Goal: Task Accomplishment & Management: Complete application form

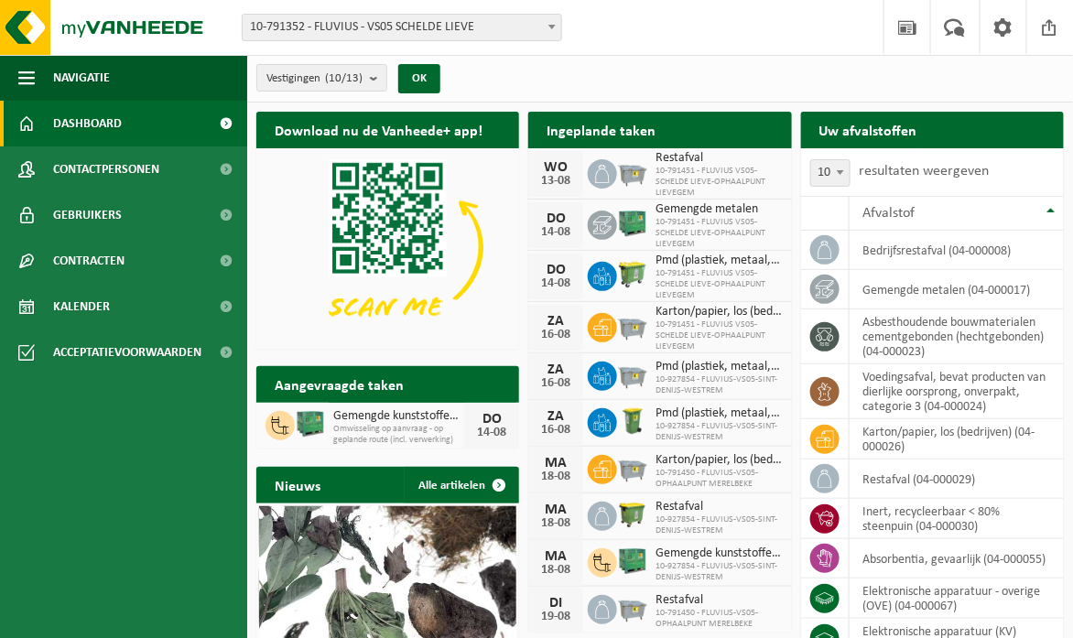
click at [549, 28] on b at bounding box center [551, 27] width 7 height 5
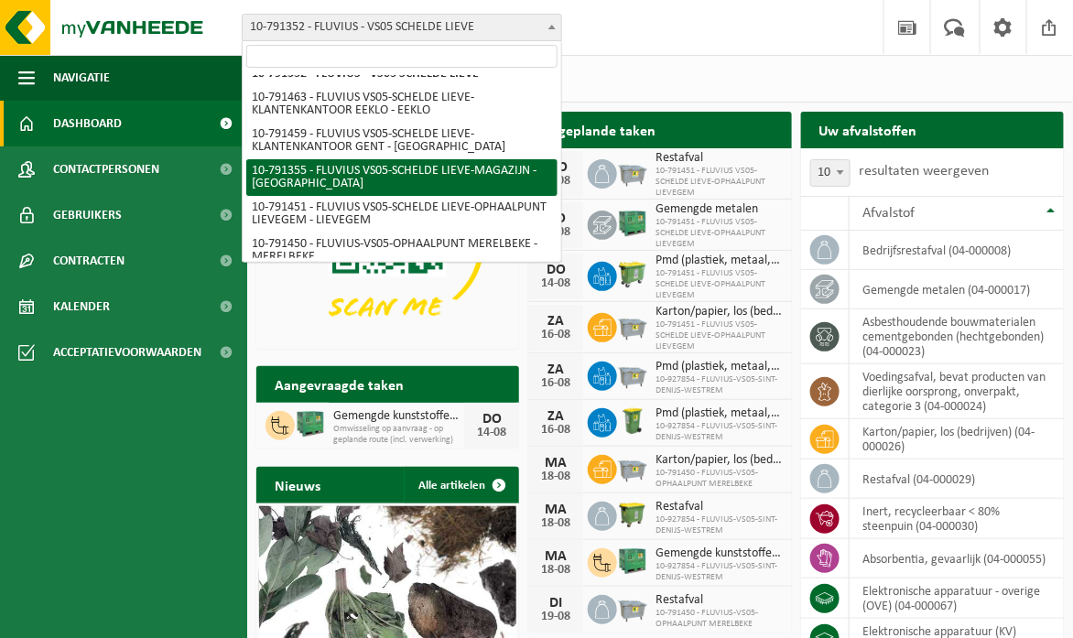
scroll to position [52, 0]
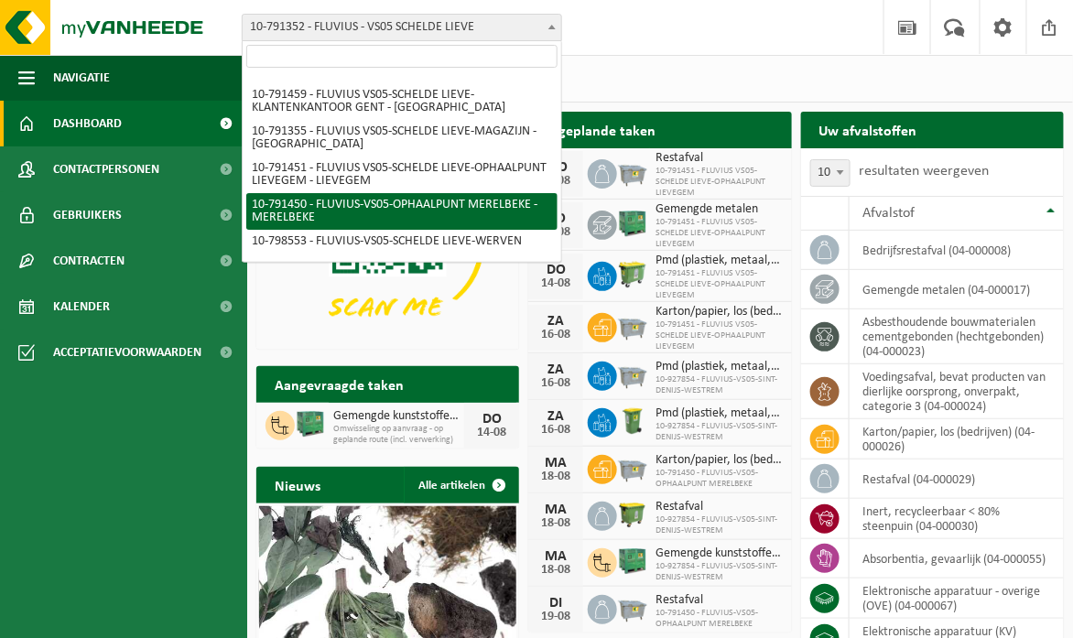
select select "30216"
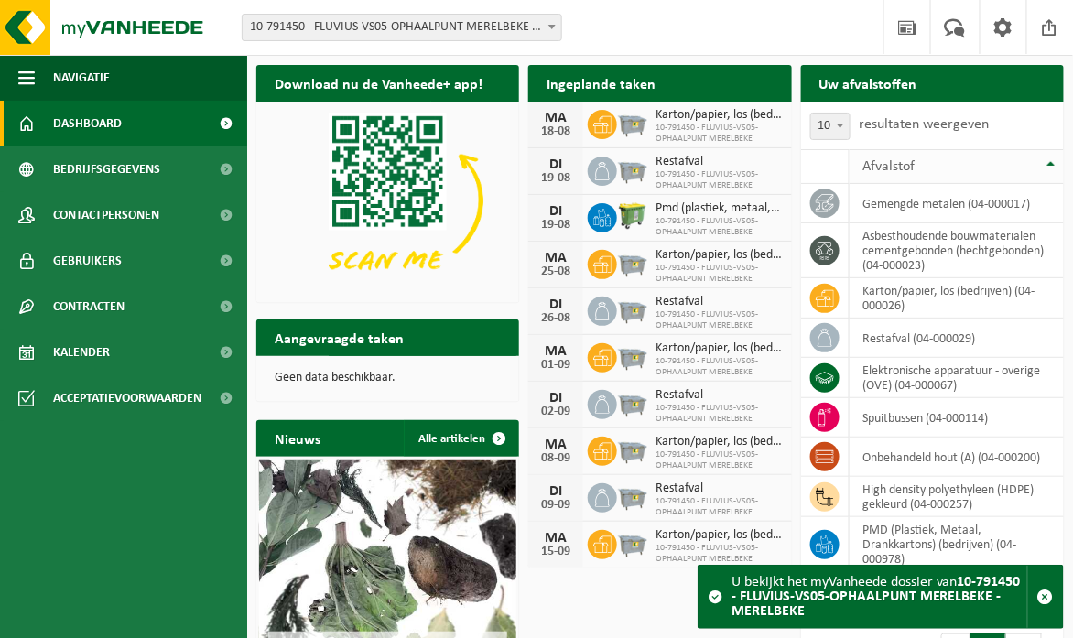
click at [1052, 163] on th "Afvalstof" at bounding box center [957, 166] width 214 height 35
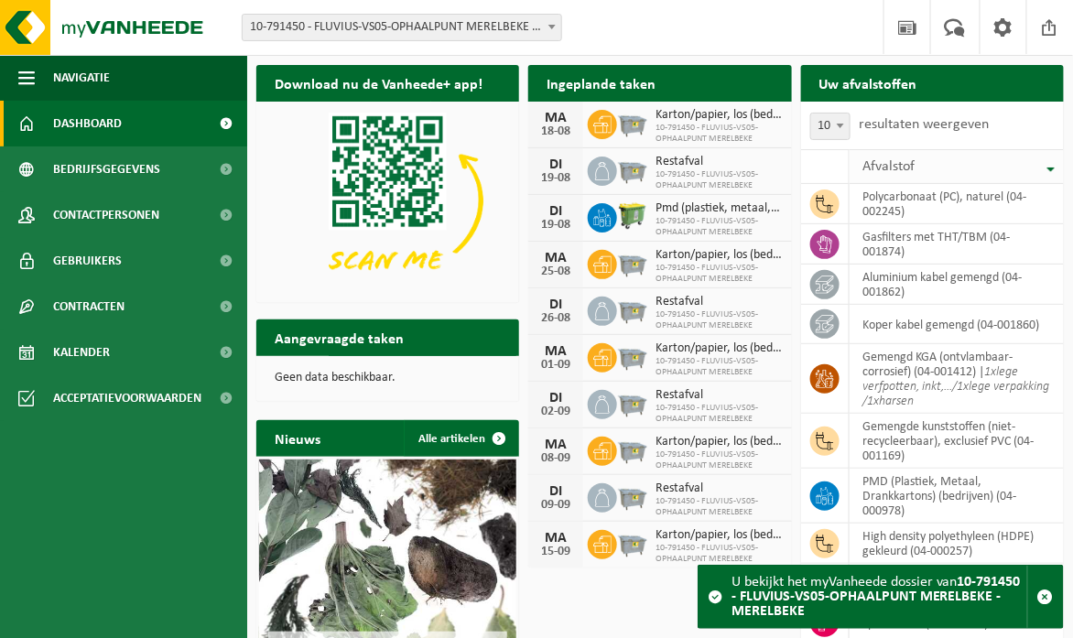
click at [1052, 165] on th "Afvalstof" at bounding box center [957, 166] width 214 height 35
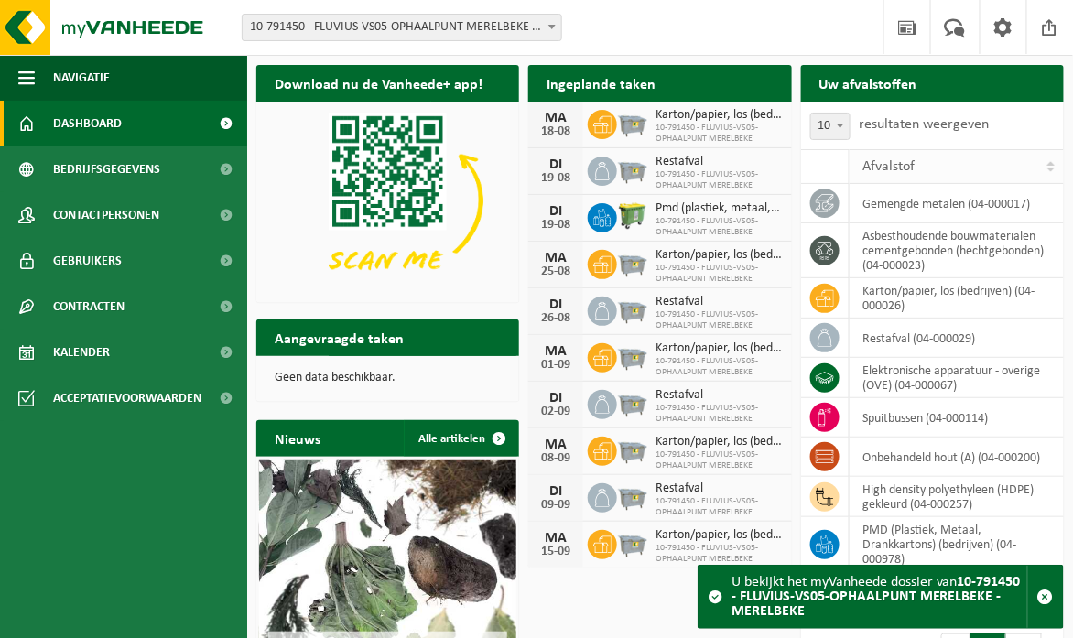
click at [1052, 165] on th "Afvalstof" at bounding box center [957, 166] width 214 height 35
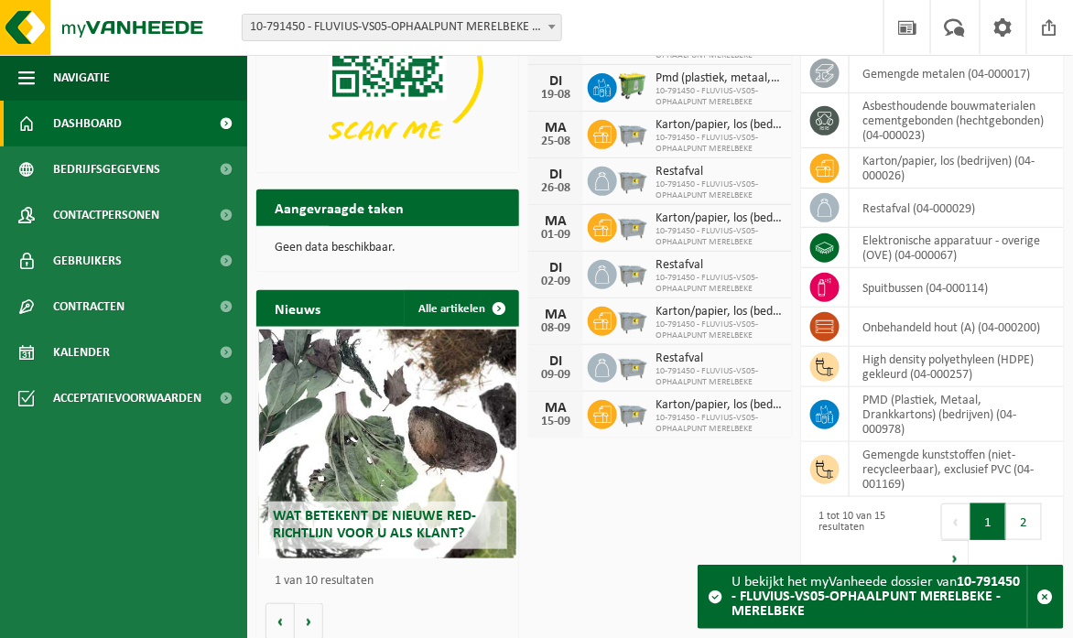
scroll to position [139, 0]
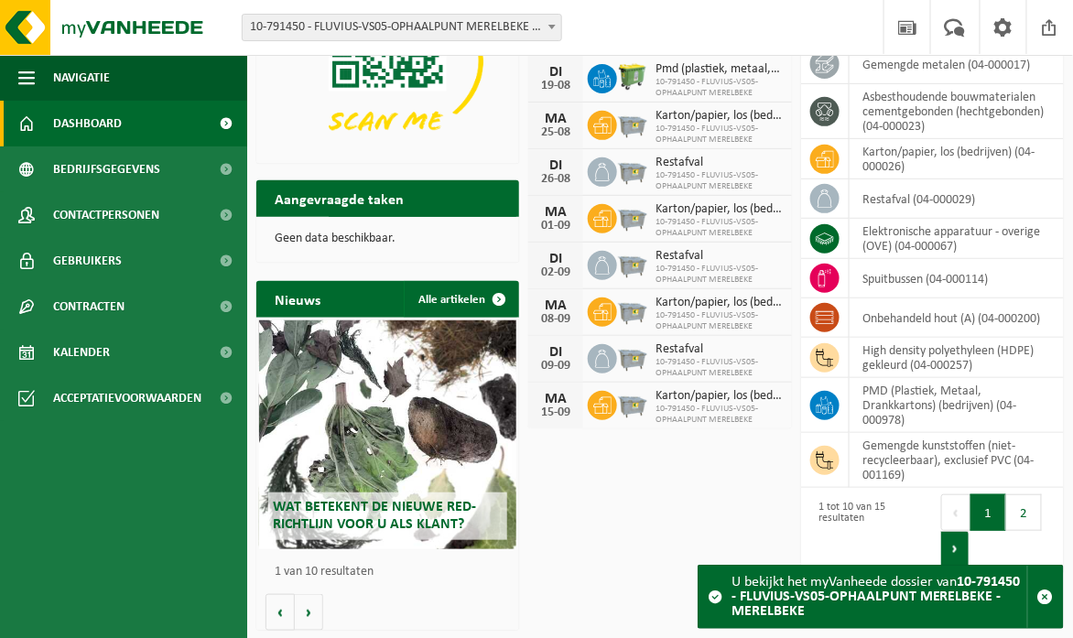
click at [955, 545] on button "Volgende" at bounding box center [955, 549] width 28 height 37
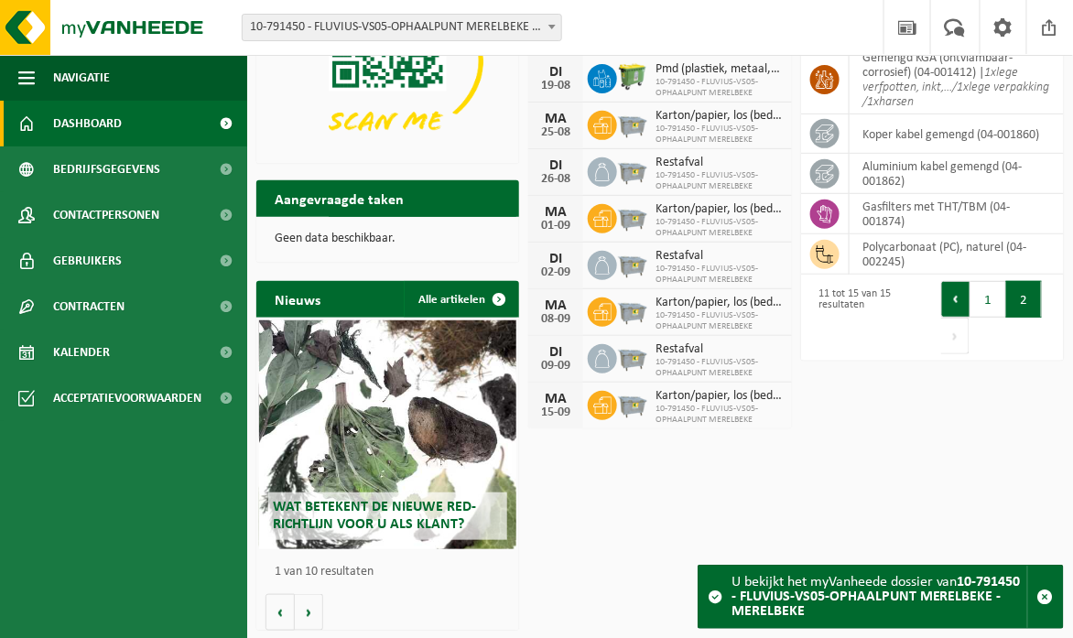
click at [957, 301] on button "Vorige" at bounding box center [955, 299] width 29 height 37
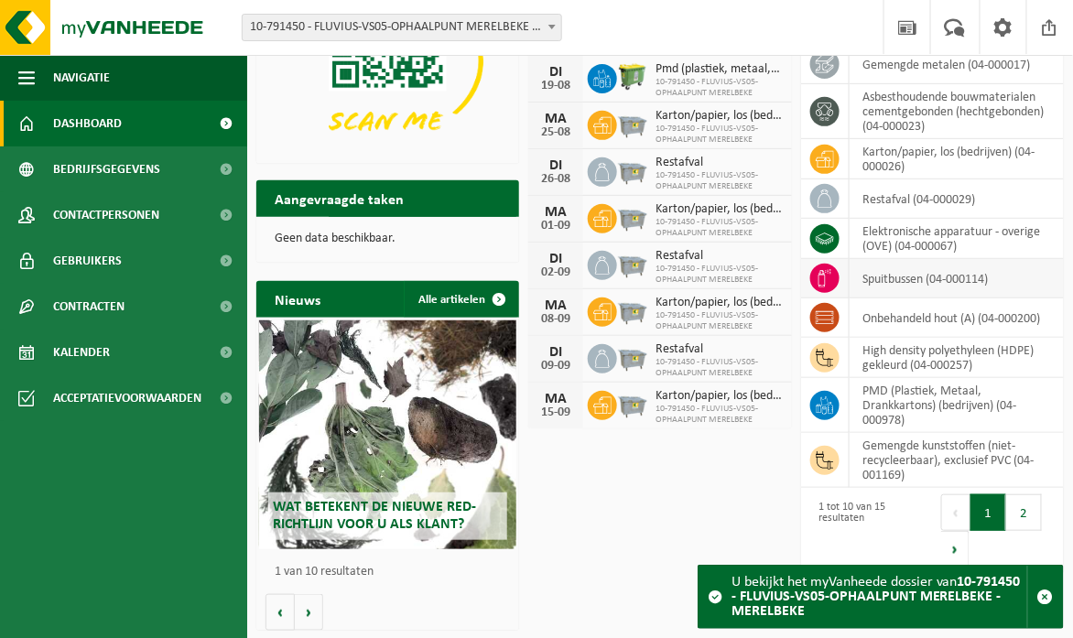
click at [891, 274] on td "spuitbussen (04-000114)" at bounding box center [957, 278] width 214 height 39
click at [832, 271] on icon at bounding box center [825, 278] width 18 height 18
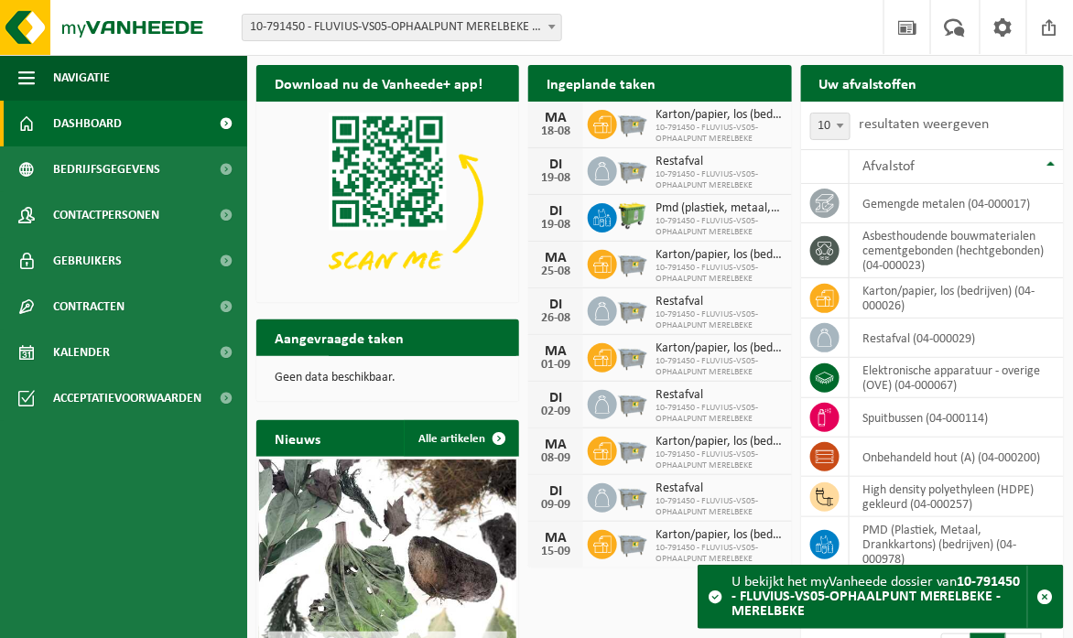
click at [718, 595] on span at bounding box center [715, 597] width 15 height 15
click at [718, 596] on span at bounding box center [715, 597] width 15 height 15
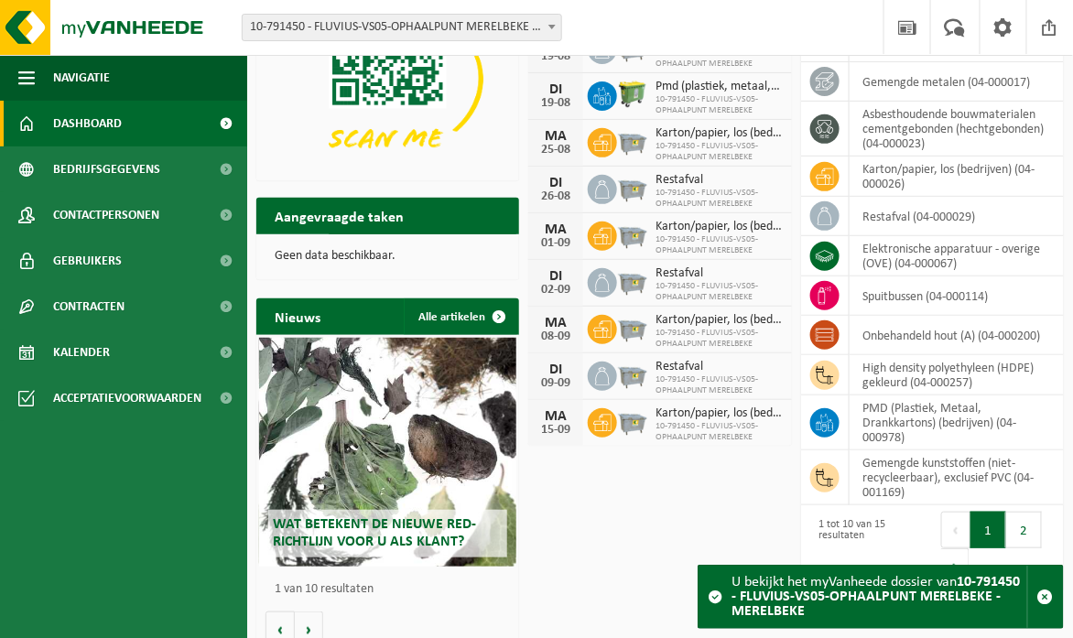
scroll to position [139, 0]
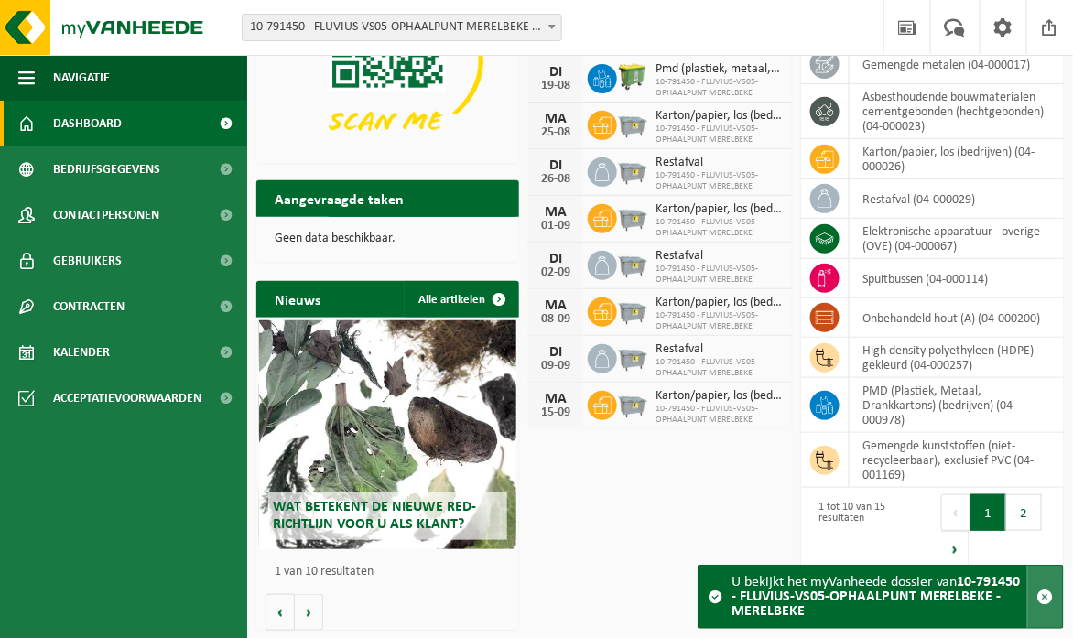
click at [1044, 600] on span "button" at bounding box center [1045, 597] width 16 height 16
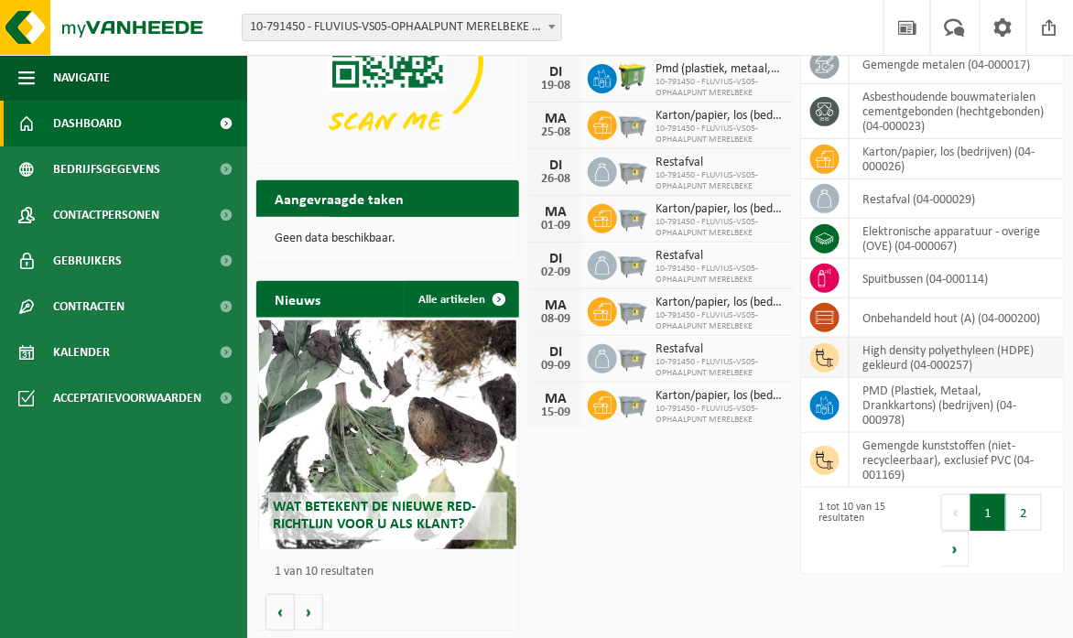
scroll to position [0, 0]
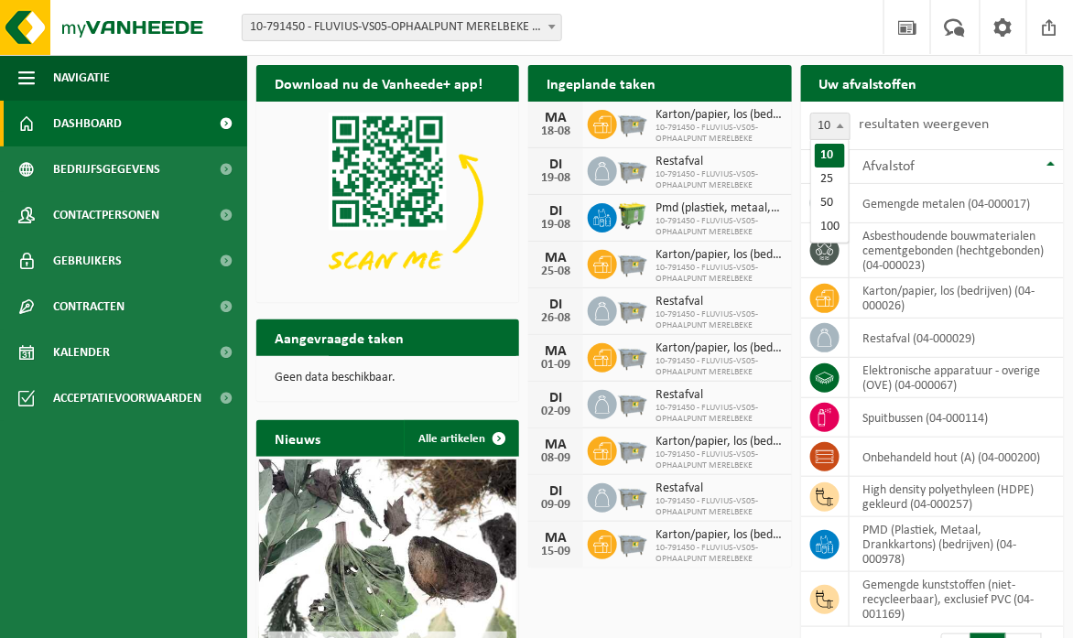
click at [842, 126] on b at bounding box center [840, 126] width 7 height 5
select select "25"
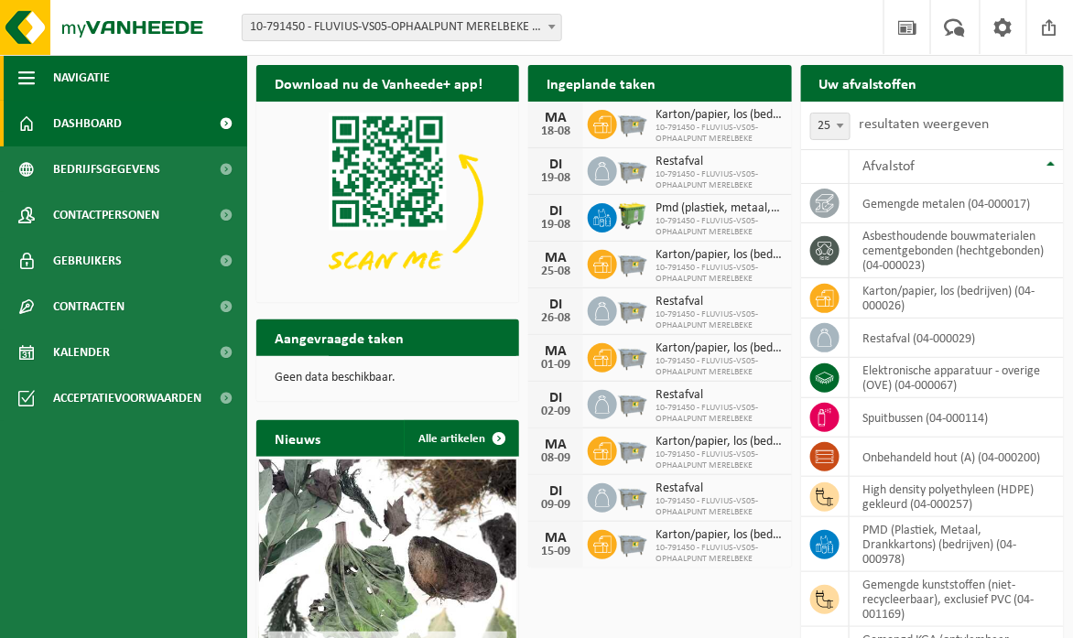
click at [22, 78] on span "button" at bounding box center [26, 78] width 16 height 46
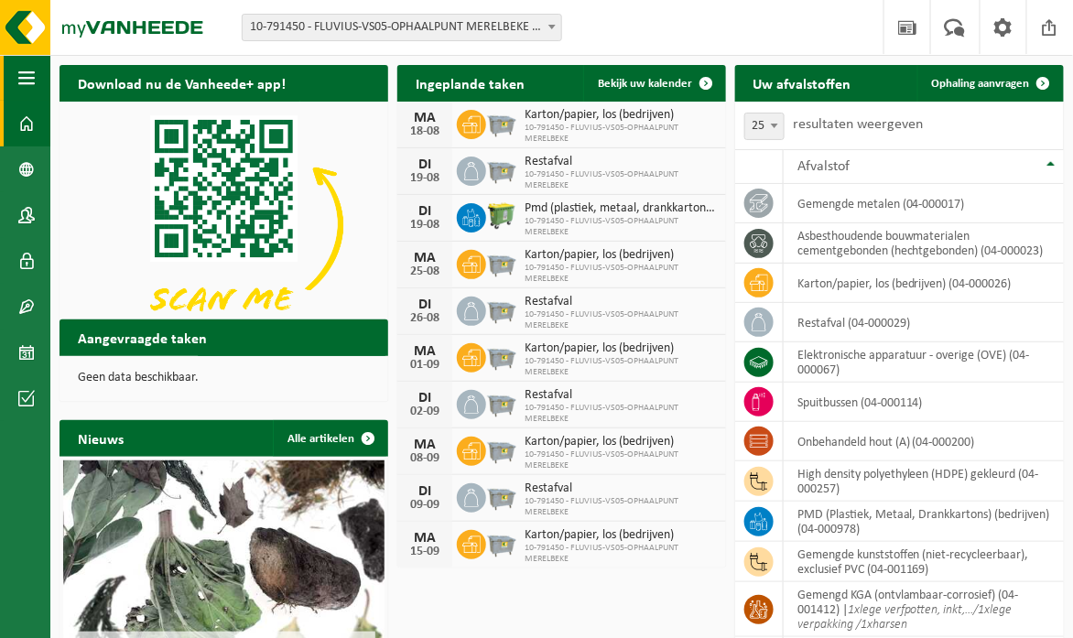
click at [22, 78] on span "button" at bounding box center [26, 78] width 16 height 46
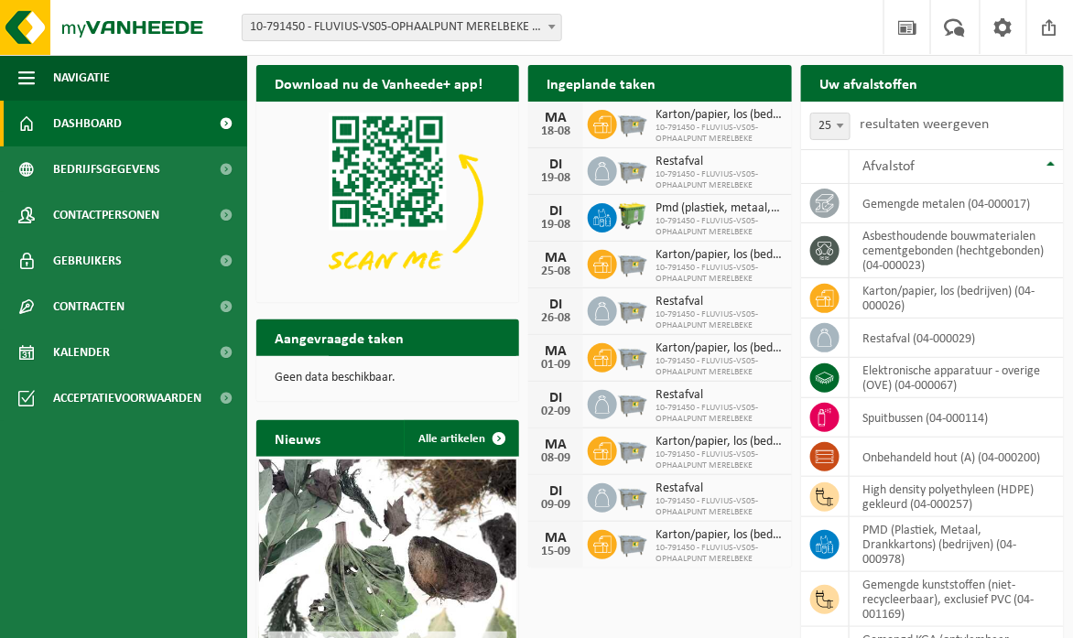
scroll to position [271, 0]
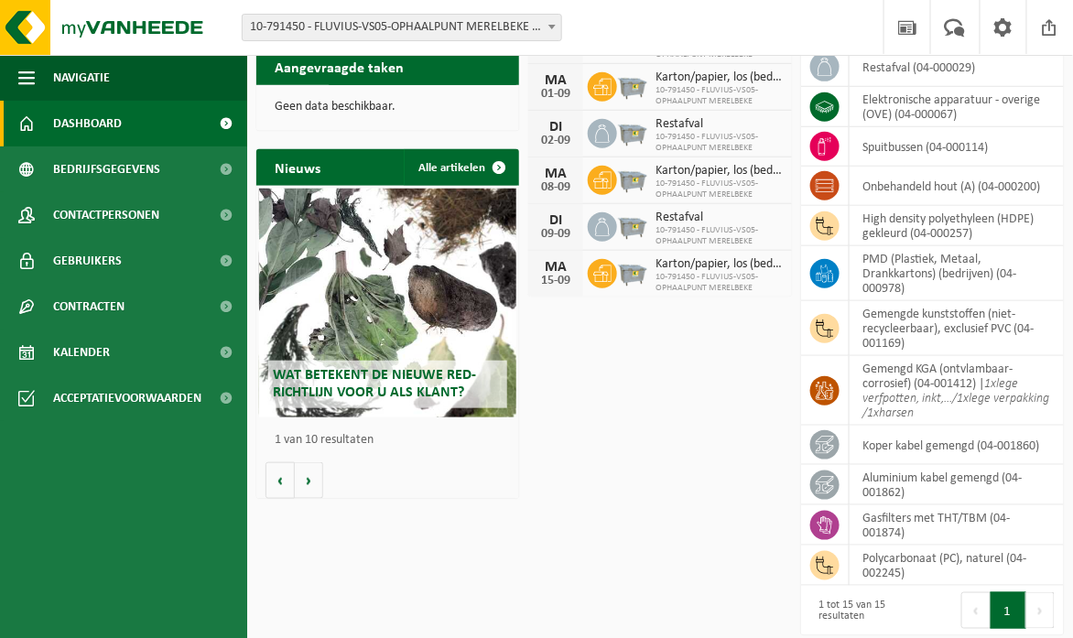
click at [648, 558] on div "Download nu de Vanheede+ app! Verberg Ingeplande taken Bekijk uw kalender MA 18…" at bounding box center [660, 211] width 817 height 853
click at [608, 276] on icon at bounding box center [602, 273] width 18 height 16
click at [223, 128] on span at bounding box center [226, 124] width 41 height 46
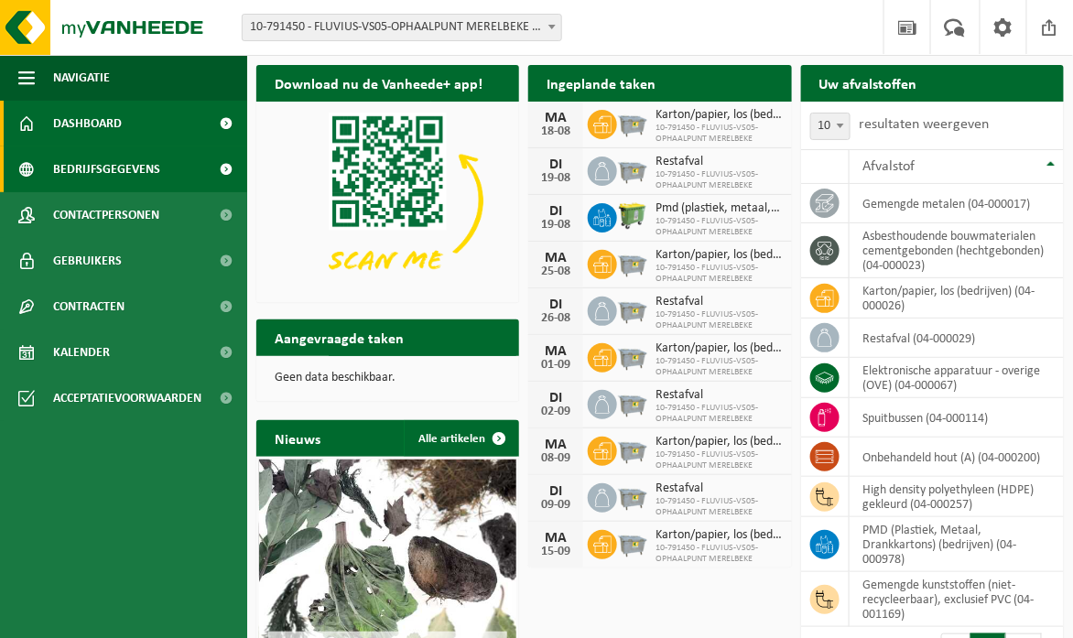
click at [227, 171] on span at bounding box center [226, 169] width 41 height 46
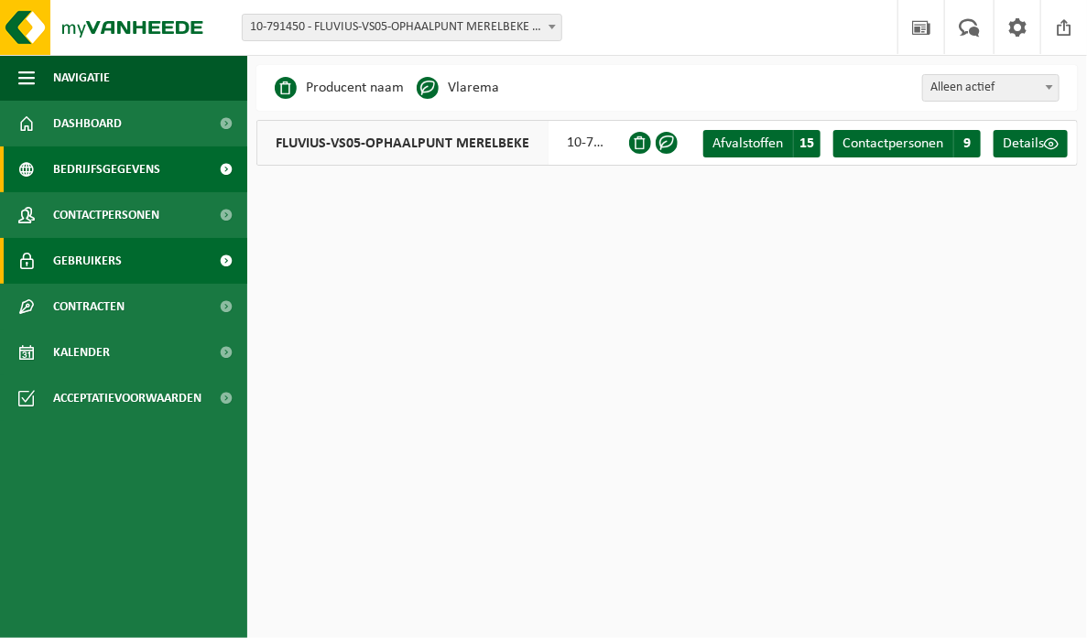
click at [226, 264] on span at bounding box center [226, 261] width 41 height 46
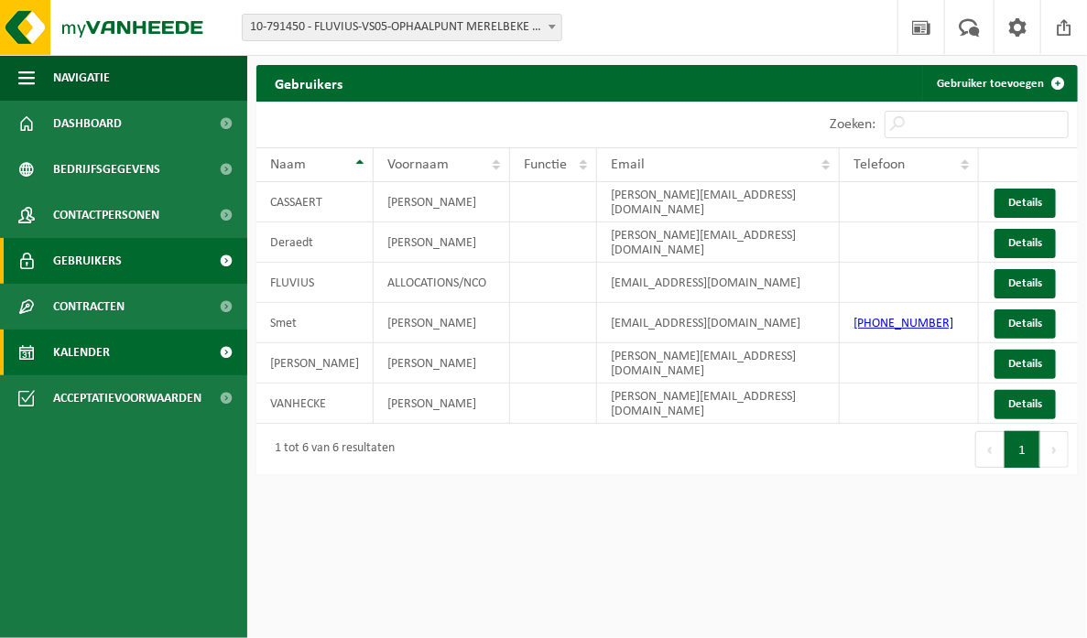
click at [223, 351] on span at bounding box center [226, 353] width 41 height 46
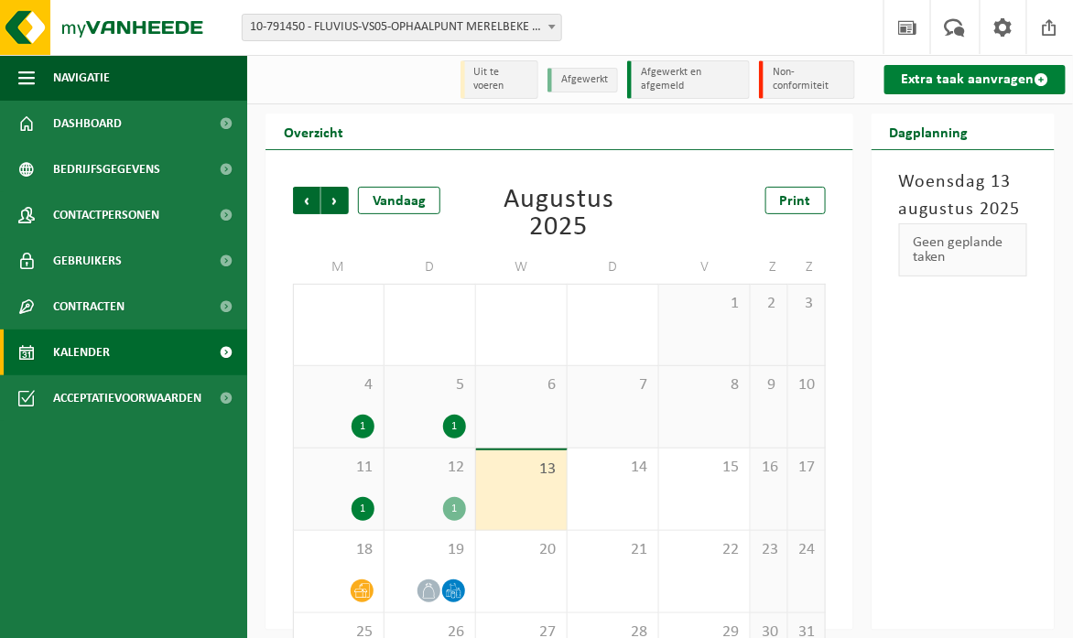
click at [984, 81] on link "Extra taak aanvragen" at bounding box center [974, 79] width 181 height 29
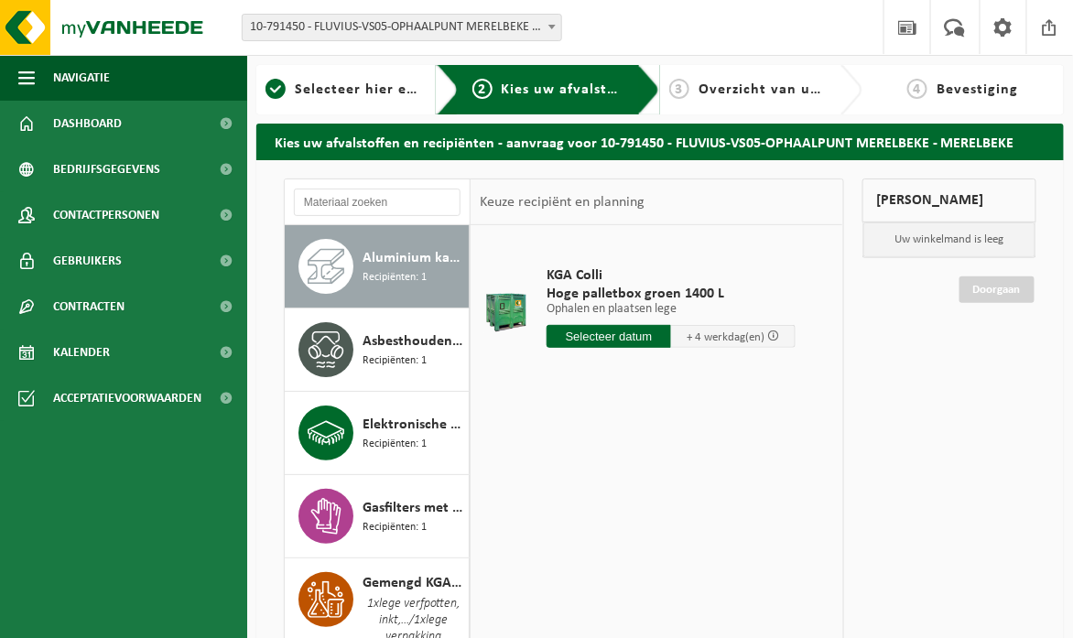
click at [411, 282] on span "Recipiënten: 1" at bounding box center [395, 277] width 64 height 17
click at [627, 339] on input "text" at bounding box center [609, 336] width 125 height 23
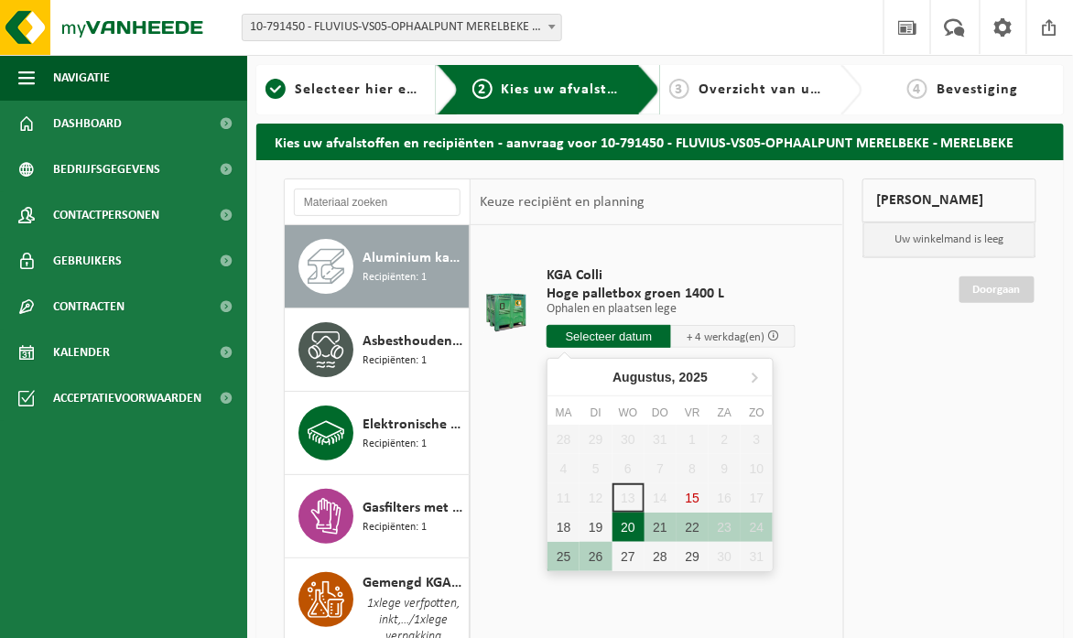
click at [635, 524] on div "20" at bounding box center [628, 527] width 32 height 29
type input "Van 2025-08-20"
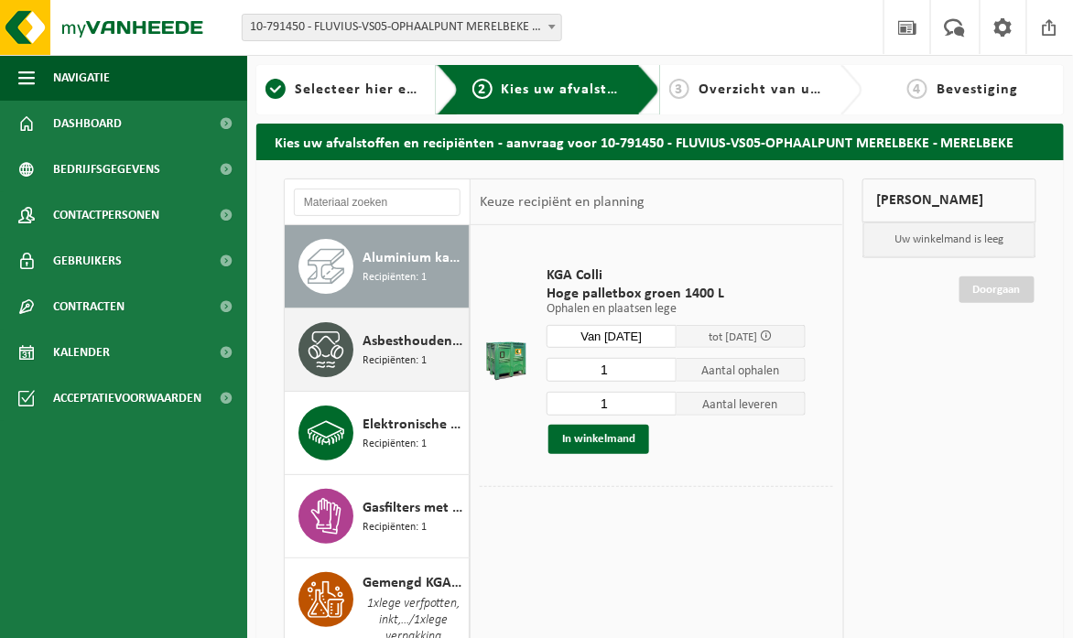
click at [383, 338] on span "Asbesthoudende bouwmaterialen cementgebonden (hechtgebonden)" at bounding box center [414, 341] width 102 height 22
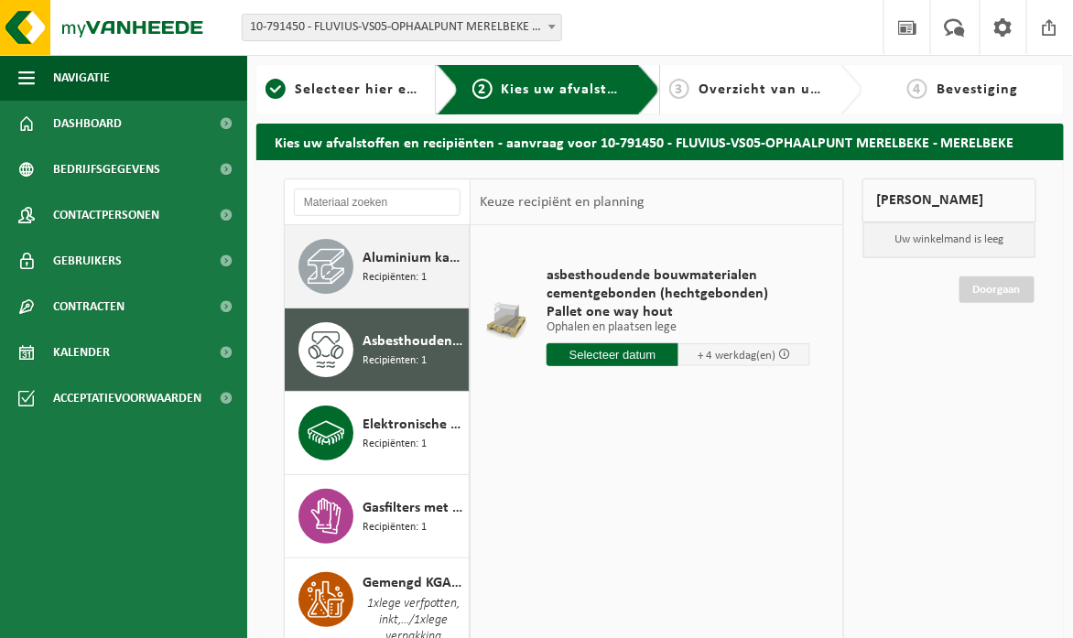
click at [384, 284] on span "Recipiënten: 1" at bounding box center [395, 277] width 64 height 17
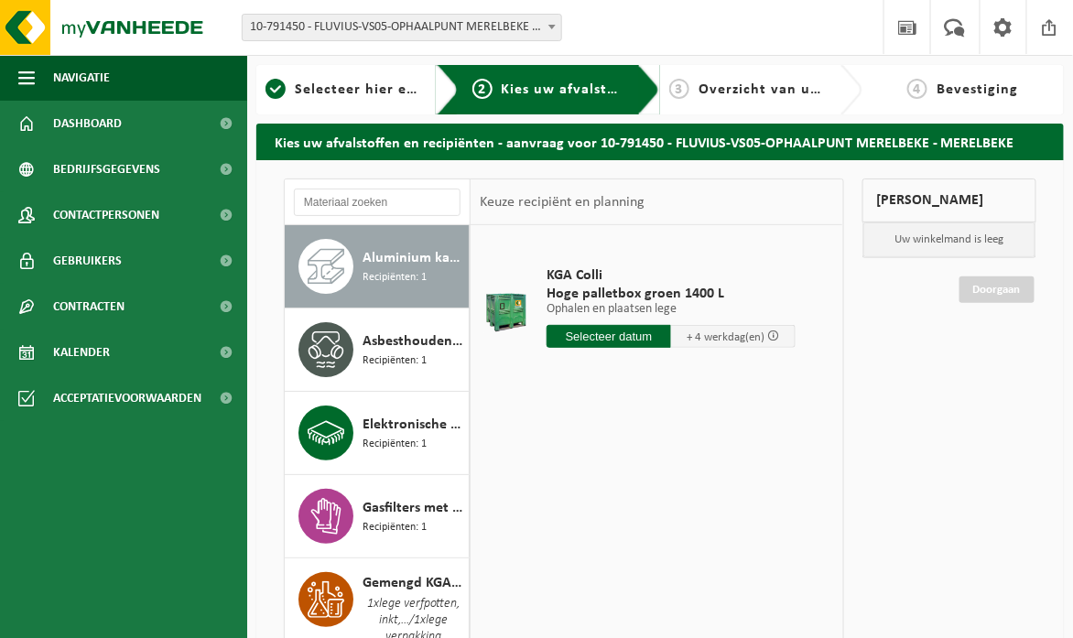
click at [613, 340] on input "text" at bounding box center [609, 336] width 125 height 23
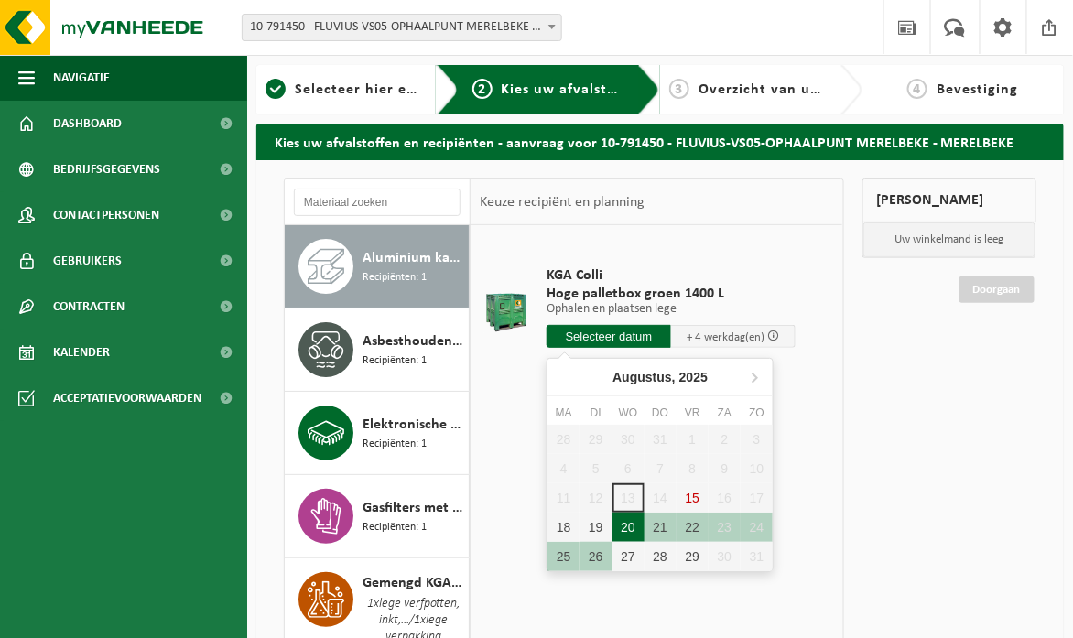
click at [626, 535] on div "20" at bounding box center [628, 527] width 32 height 29
type input "Van 2025-08-20"
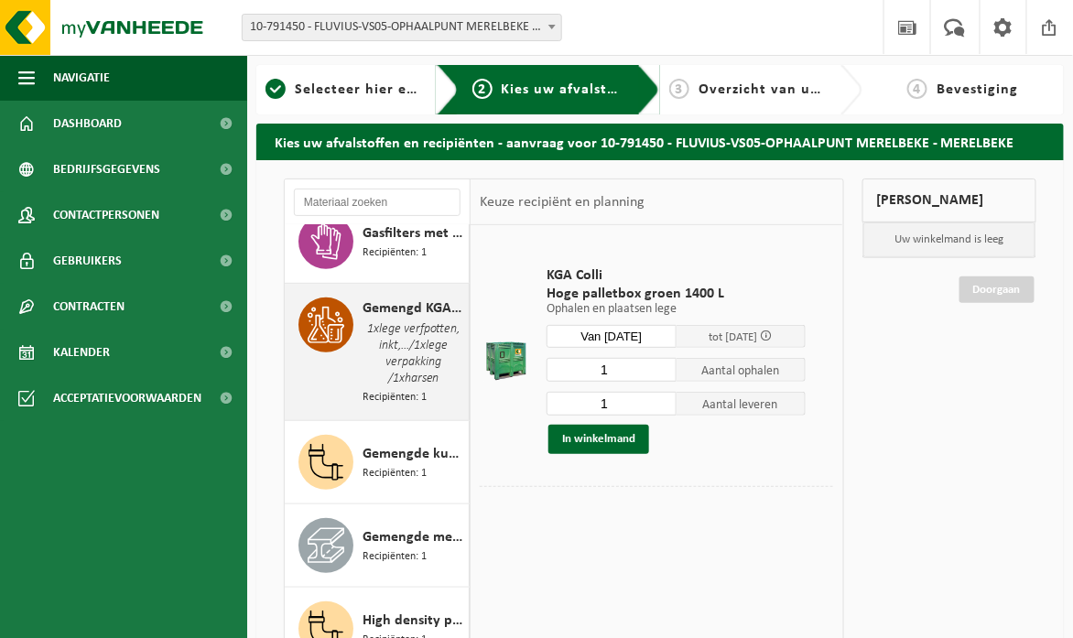
scroll to position [458, 0]
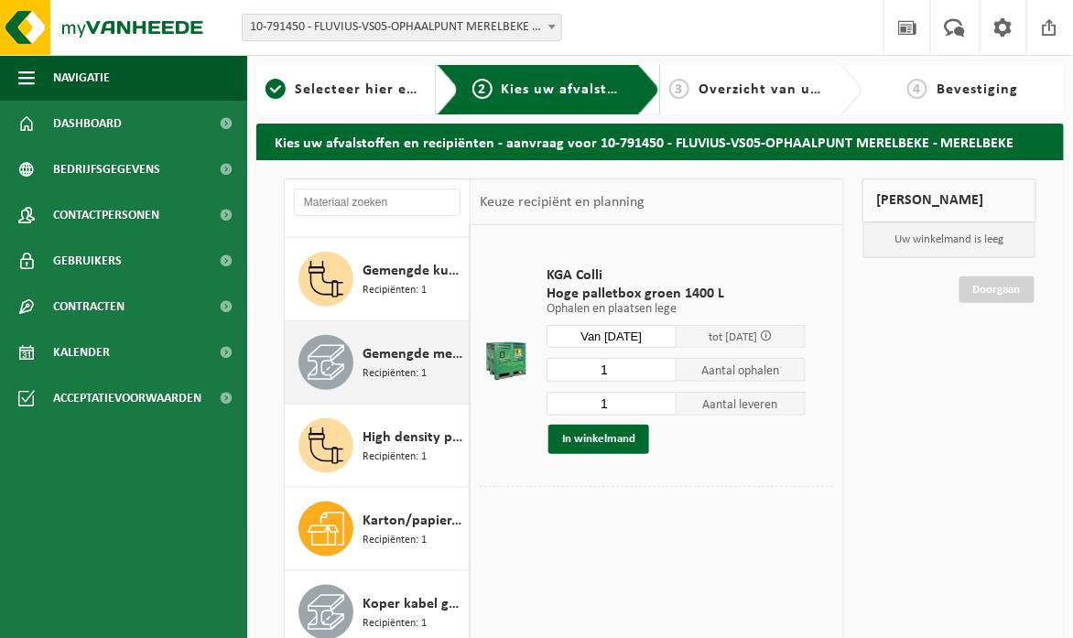
click at [409, 374] on span "Recipiënten: 1" at bounding box center [395, 373] width 64 height 17
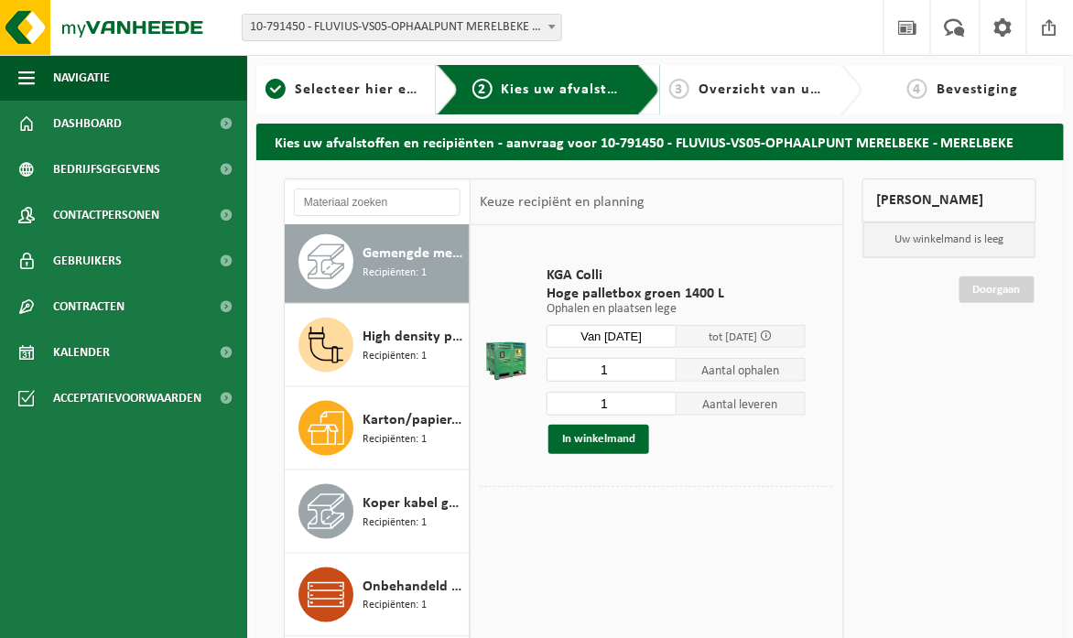
scroll to position [564, 0]
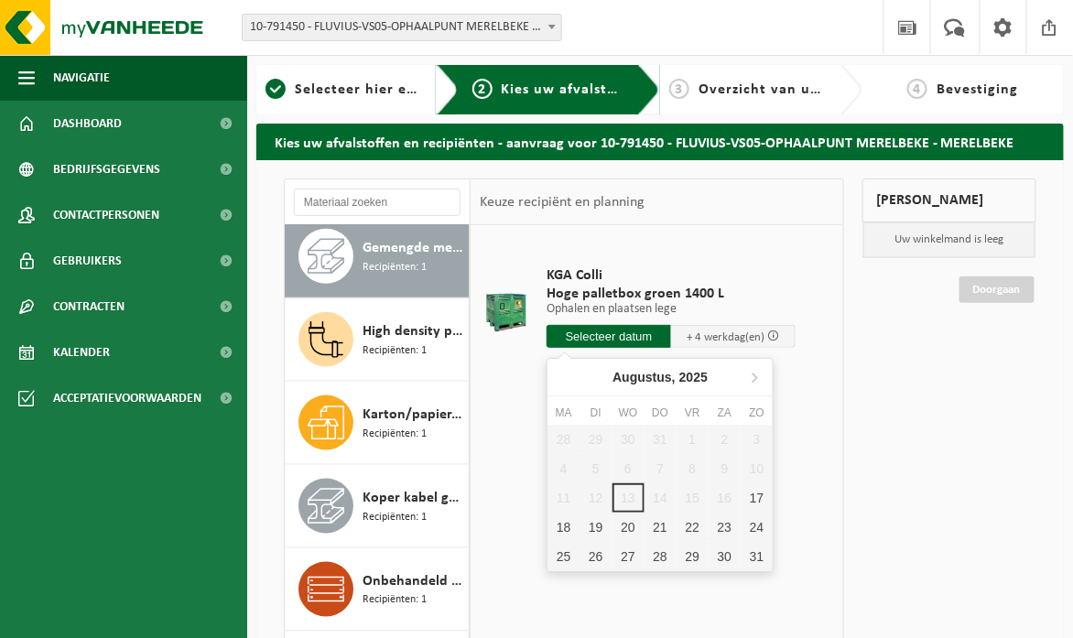
click at [612, 341] on input "text" at bounding box center [609, 336] width 125 height 23
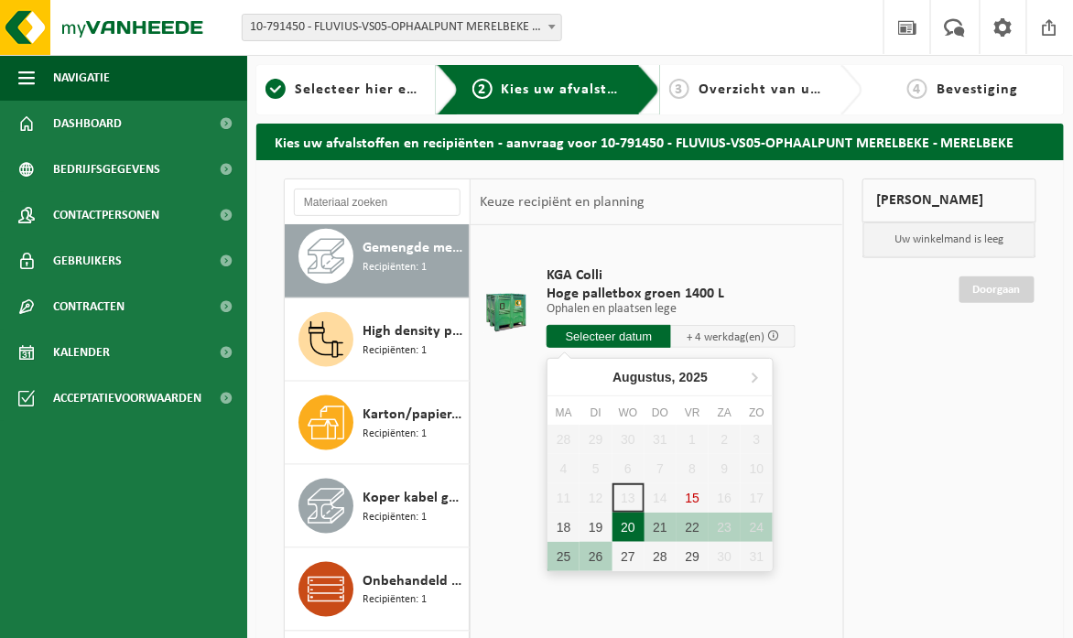
click at [634, 521] on div "20" at bounding box center [628, 527] width 32 height 29
type input "Van 2025-08-20"
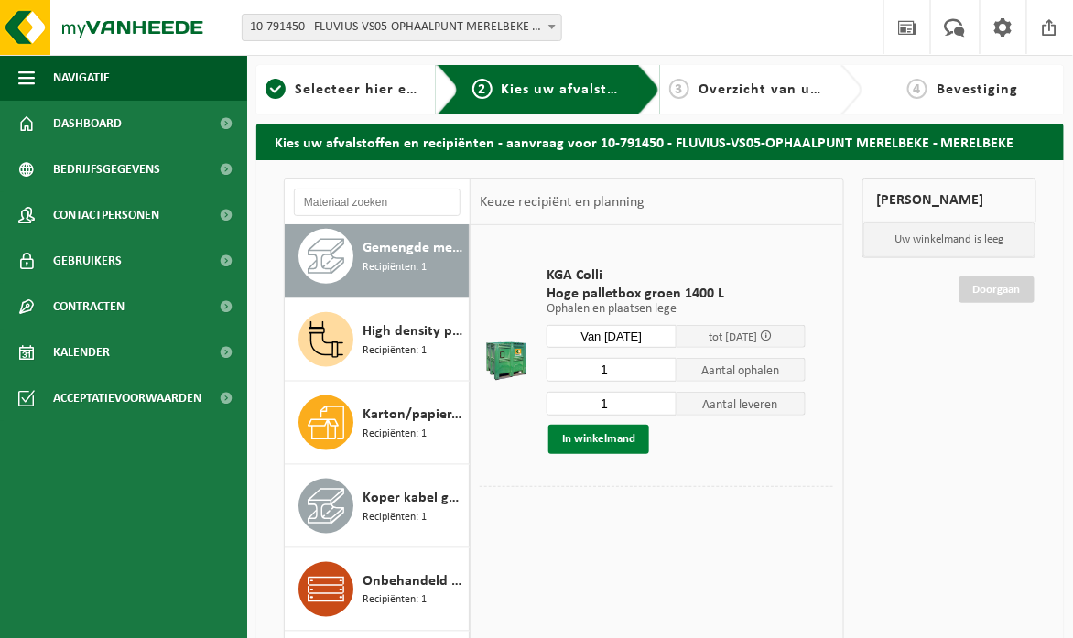
click at [611, 438] on button "In winkelmand" at bounding box center [598, 439] width 101 height 29
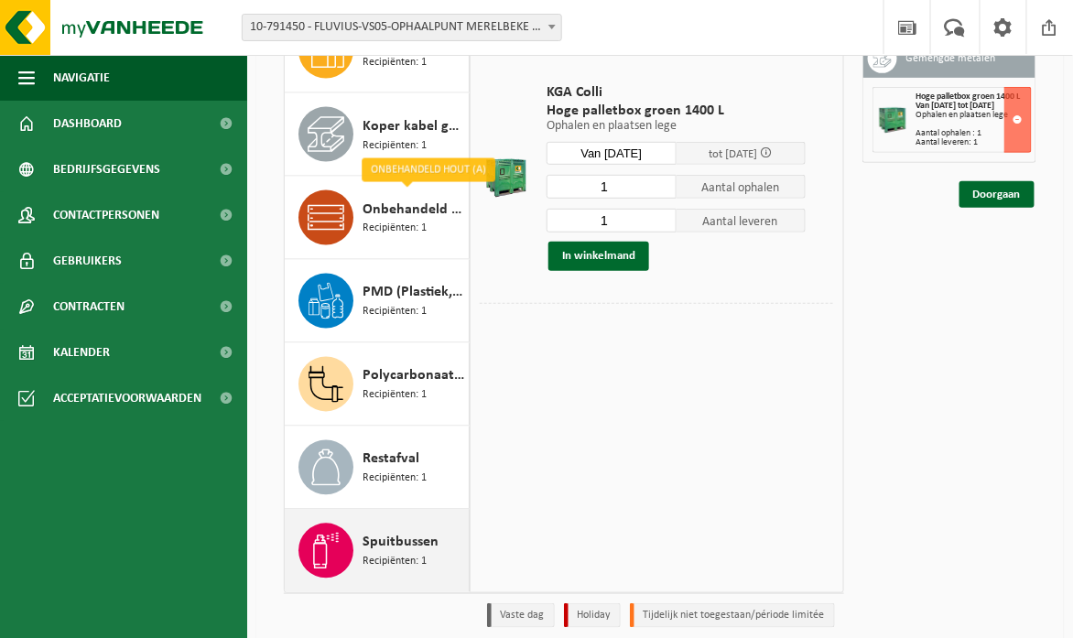
scroll to position [254, 0]
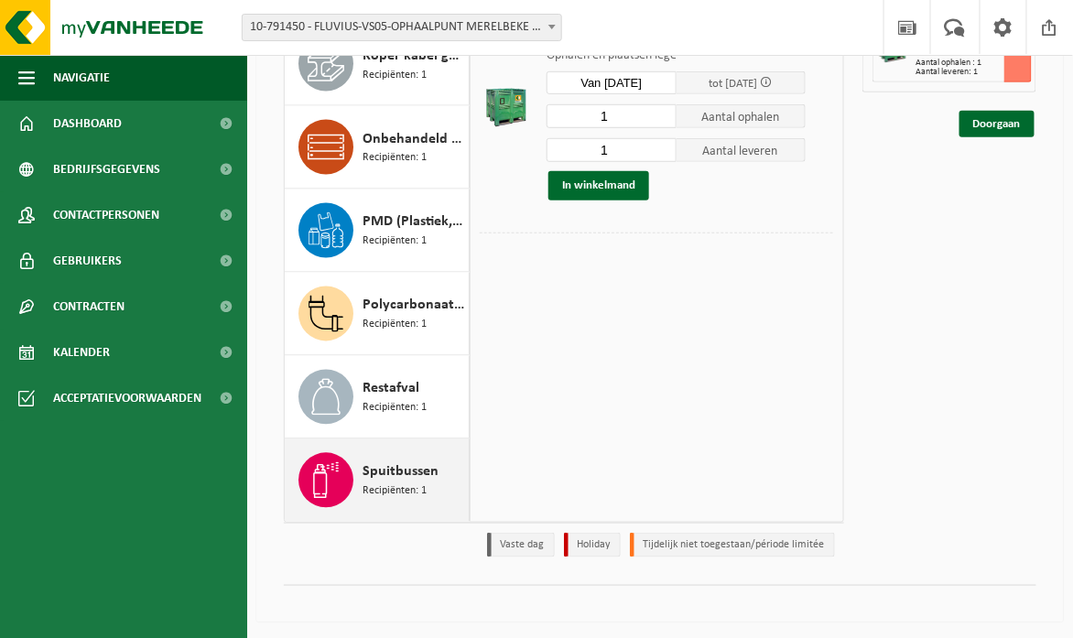
click at [361, 472] on div "Spuitbussen Recipiënten: 1" at bounding box center [377, 480] width 185 height 82
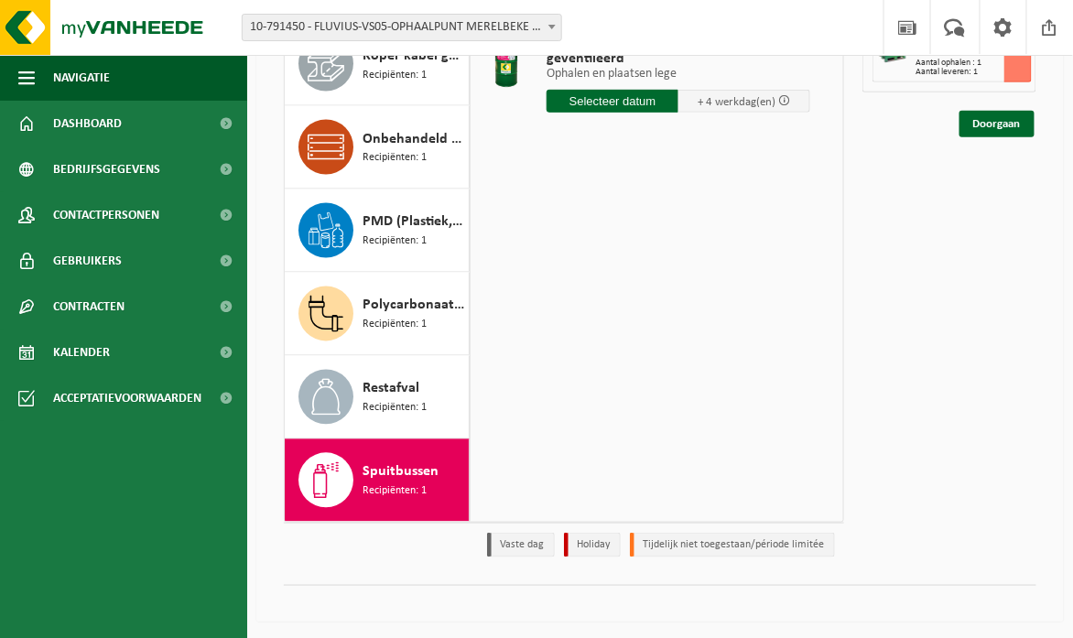
scroll to position [162, 0]
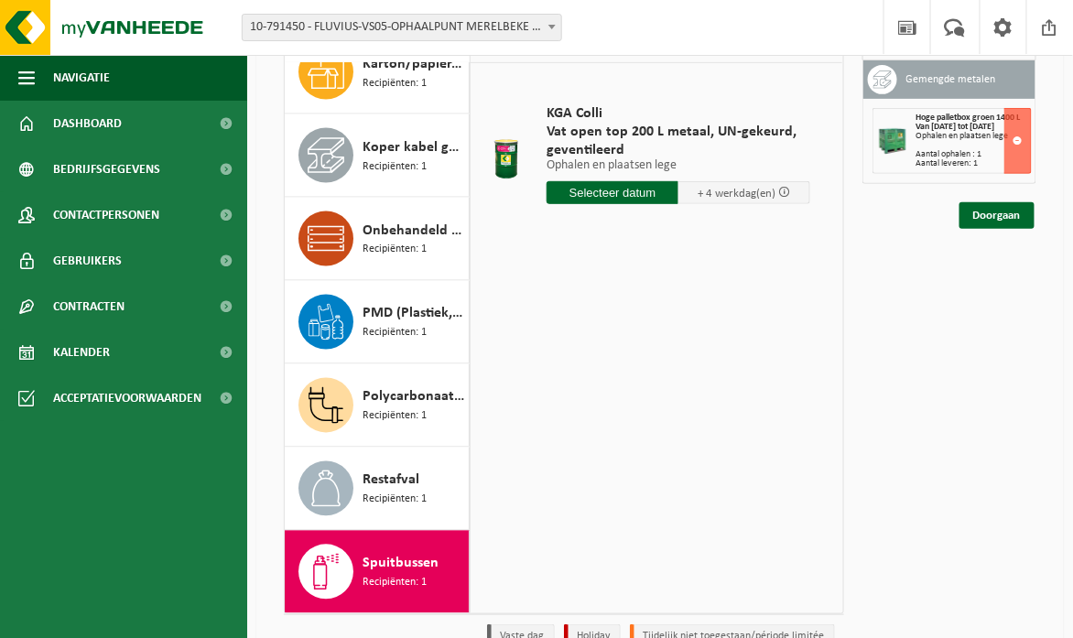
click at [610, 199] on input "text" at bounding box center [613, 192] width 132 height 23
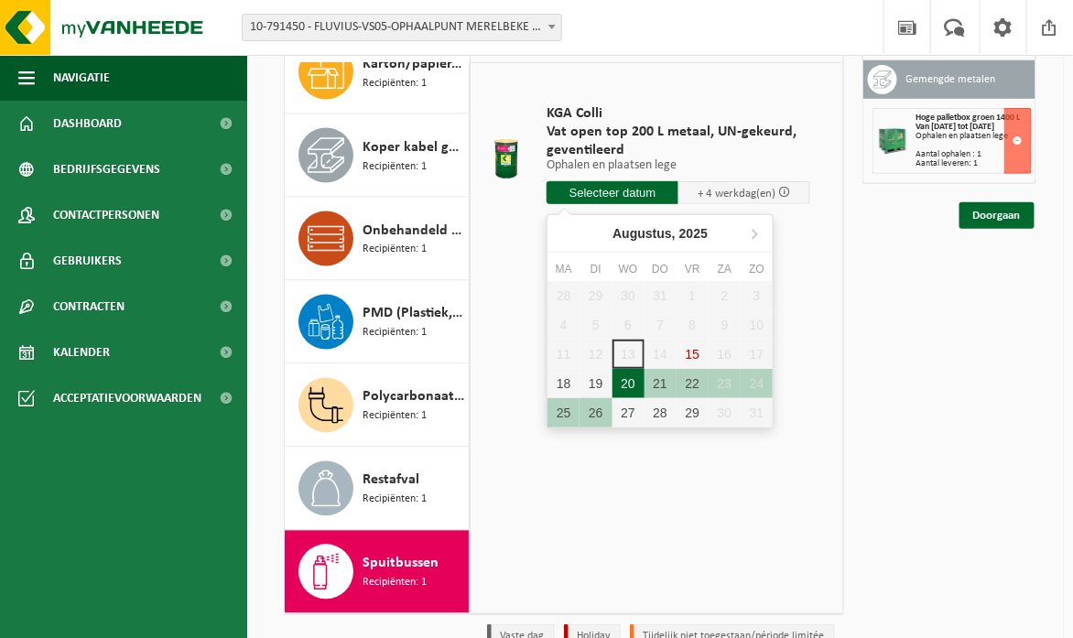
click at [630, 385] on div "20" at bounding box center [628, 383] width 32 height 29
type input "Van 2025-08-20"
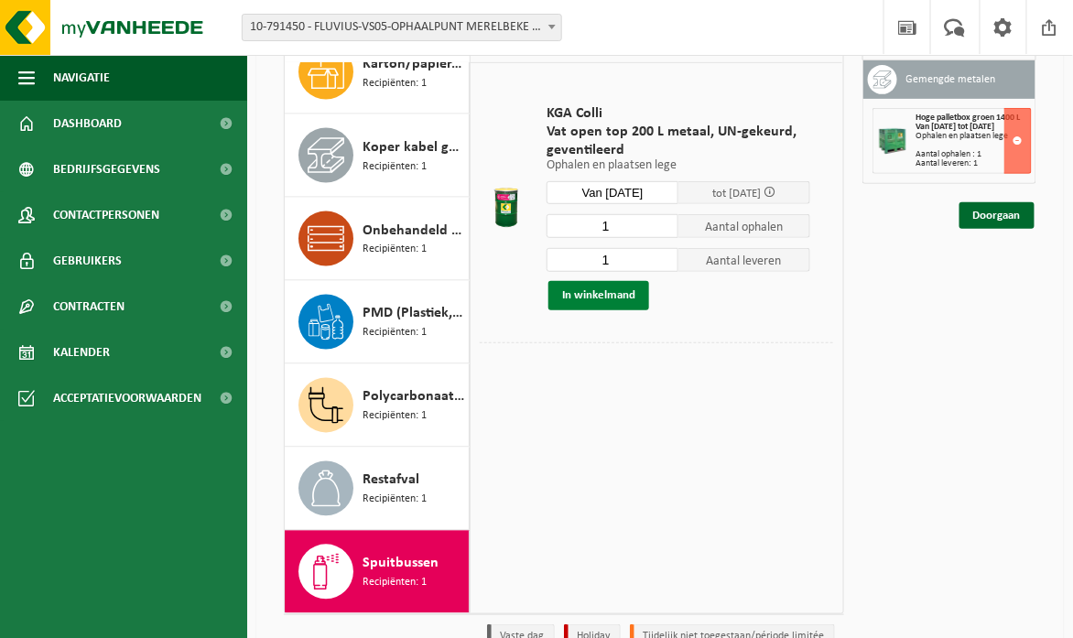
click at [605, 292] on button "In winkelmand" at bounding box center [598, 295] width 101 height 29
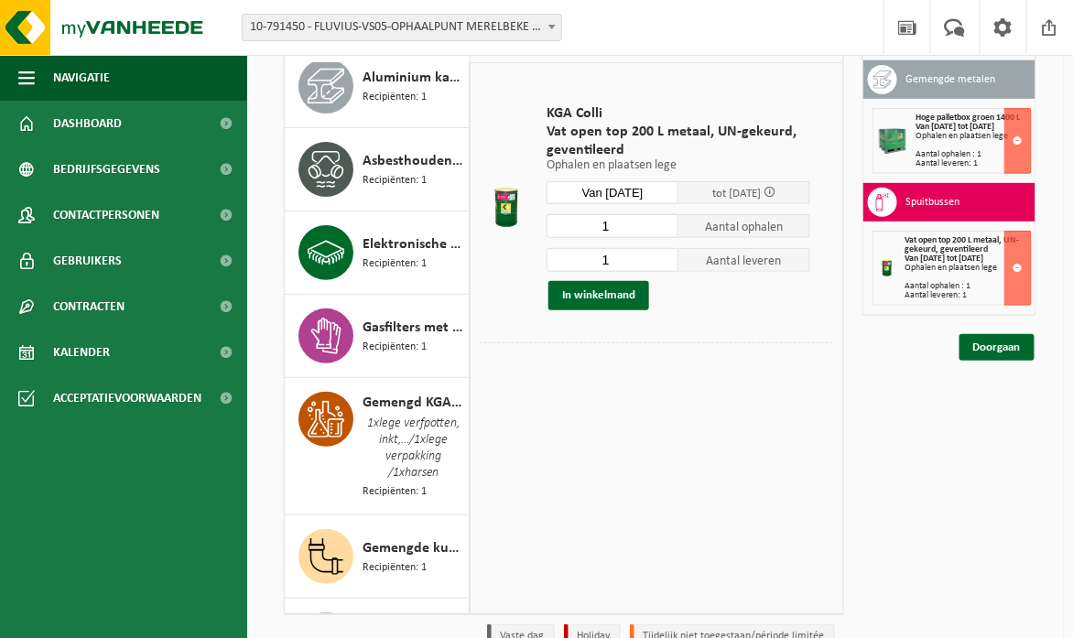
scroll to position [0, 0]
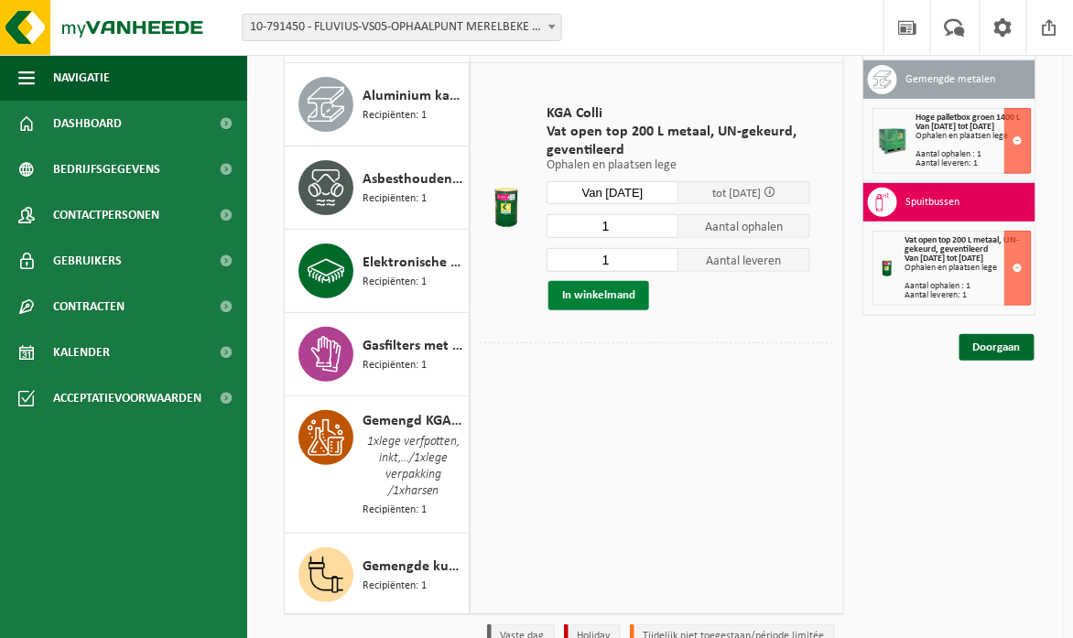
click at [605, 289] on button "In winkelmand" at bounding box center [598, 295] width 101 height 29
click at [996, 356] on link "Doorgaan" at bounding box center [996, 347] width 75 height 27
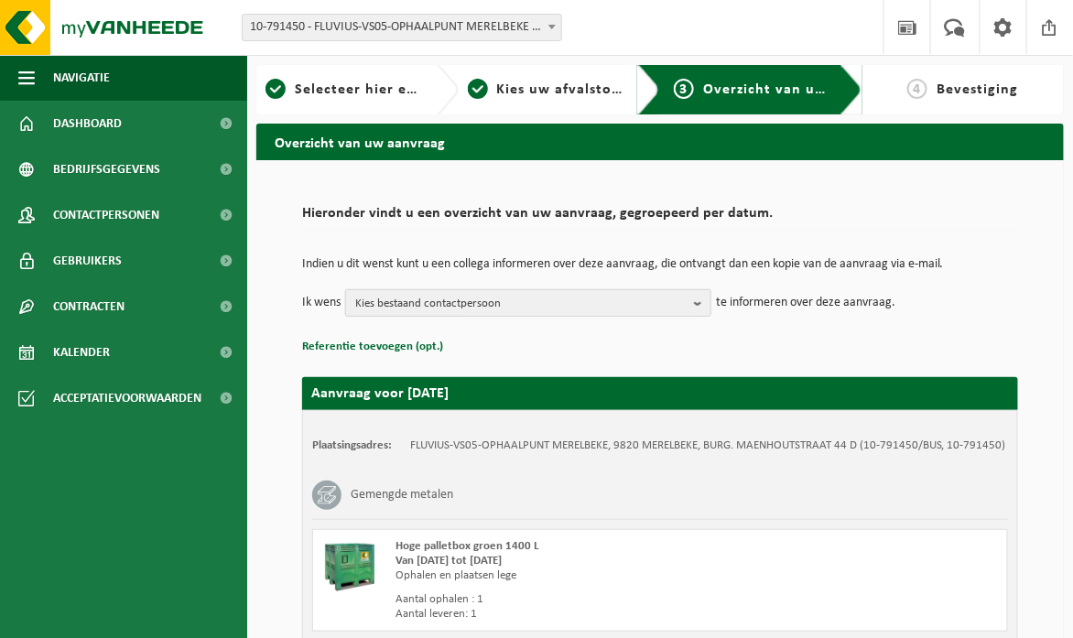
click at [699, 307] on b "button" at bounding box center [702, 303] width 16 height 26
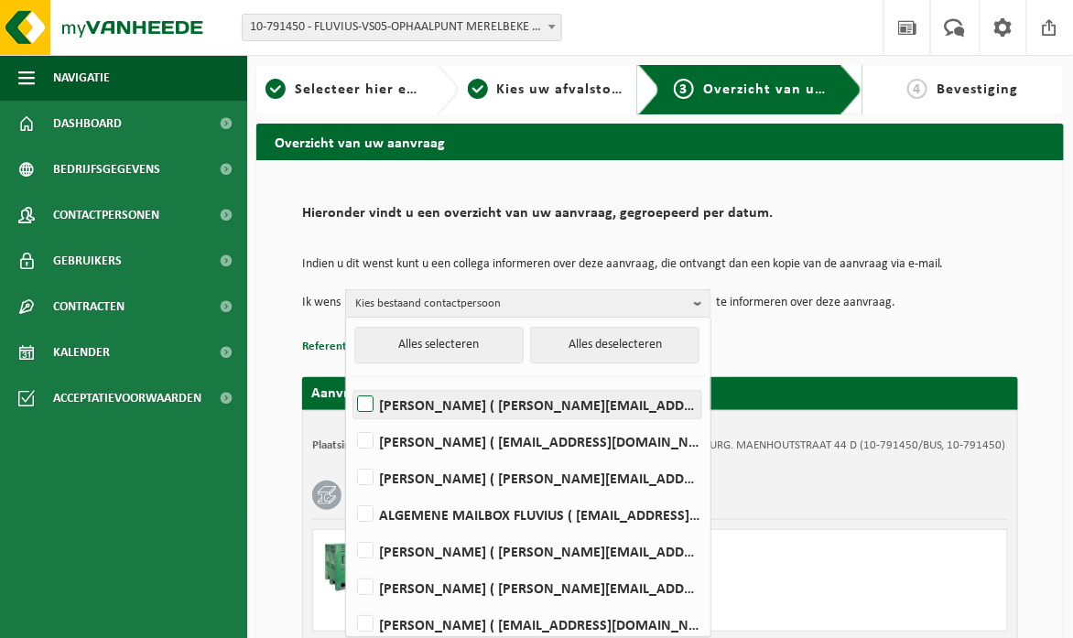
click at [361, 404] on label "[PERSON_NAME] ( [PERSON_NAME][EMAIL_ADDRESS][DOMAIN_NAME] )" at bounding box center [527, 404] width 348 height 27
click at [351, 382] on input "JORDI CASSAERT ( jordi.cassaert@fluvius.be )" at bounding box center [350, 381] width 1 height 1
checkbox input "true"
click at [990, 335] on p "Referentie toevoegen (opt.)" at bounding box center [660, 347] width 716 height 24
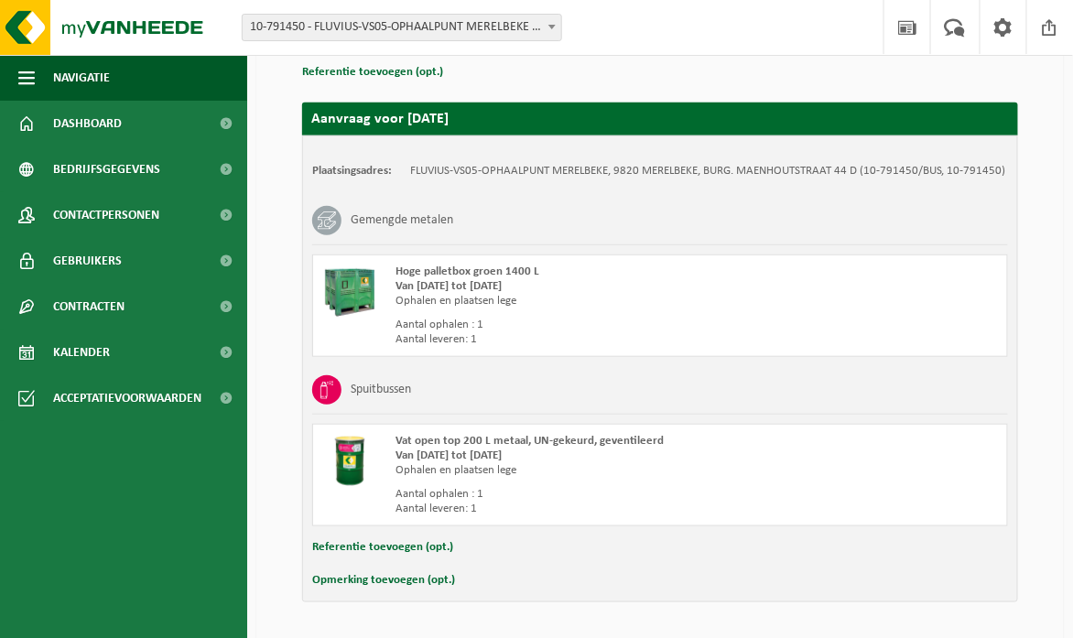
scroll to position [327, 0]
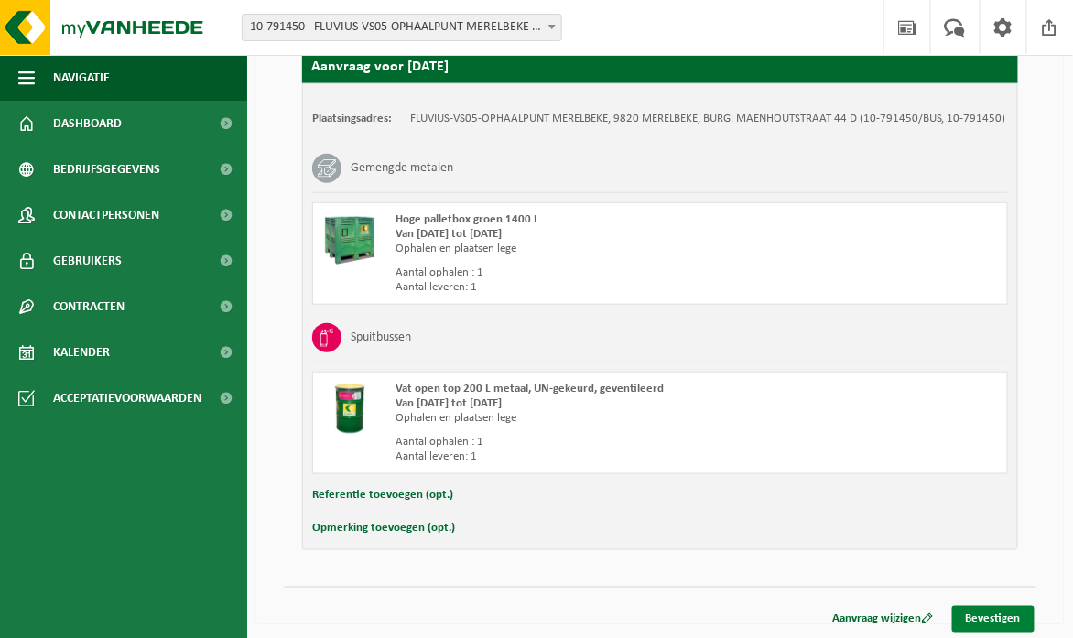
click at [1002, 608] on link "Bevestigen" at bounding box center [993, 619] width 82 height 27
